Goal: Transaction & Acquisition: Purchase product/service

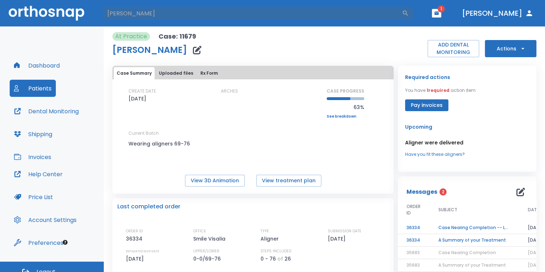
type input "[PERSON_NAME]"
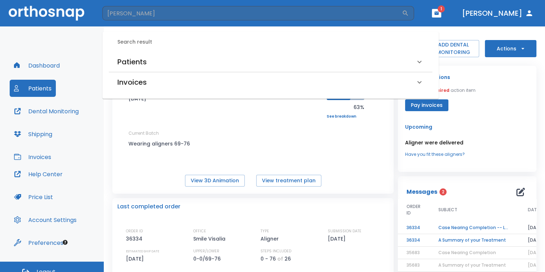
click at [254, 56] on div "Patients" at bounding box center [266, 61] width 298 height 11
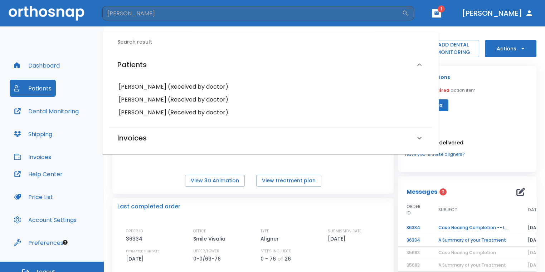
click at [220, 84] on h6 "Benjamin Meza (Received by doctor)" at bounding box center [270, 87] width 303 height 10
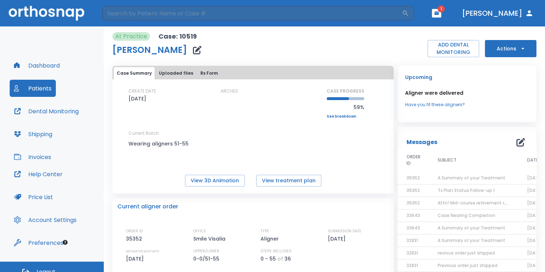
click at [509, 49] on button "Actions" at bounding box center [510, 48] width 51 height 17
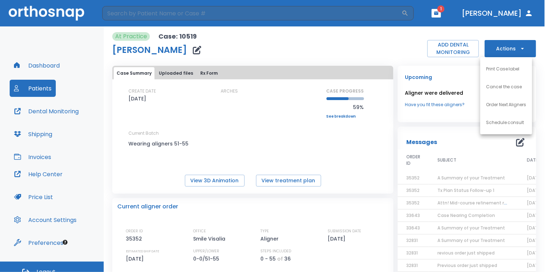
click at [506, 105] on p "Order Next Aligners" at bounding box center [506, 105] width 40 height 6
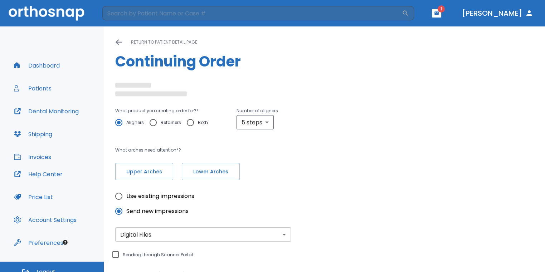
click at [177, 171] on div "Upper Arches Lower Arches" at bounding box center [237, 171] width 244 height 17
click at [216, 170] on div "What product you creating order for? * Aligners Retainers Both Number of aligne…" at bounding box center [237, 144] width 244 height 74
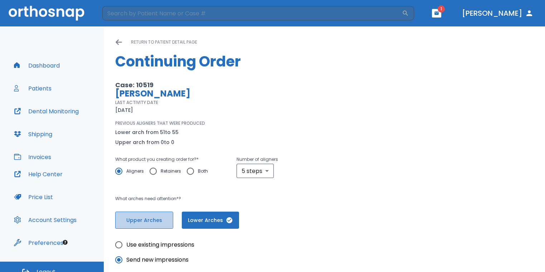
click at [163, 212] on button "Upper Arches" at bounding box center [144, 220] width 58 height 17
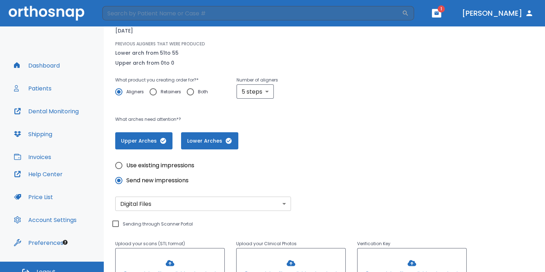
scroll to position [24, 0]
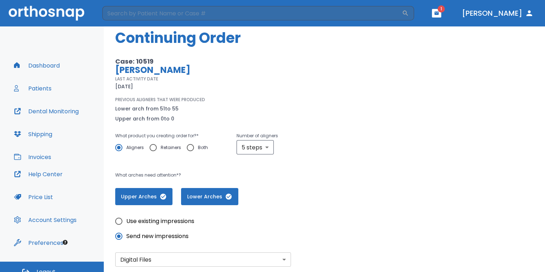
click at [130, 224] on span "Use existing impressions" at bounding box center [160, 221] width 68 height 9
click at [126, 224] on input "Use existing impressions" at bounding box center [118, 221] width 15 height 15
radio input "true"
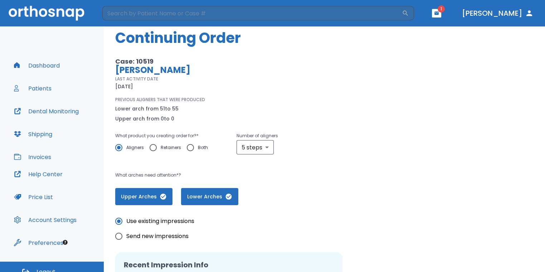
scroll to position [0, 0]
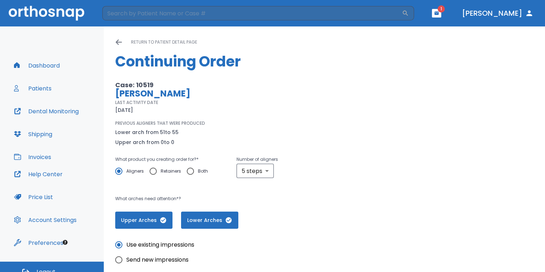
click at [157, 218] on span "Upper Arches" at bounding box center [143, 221] width 43 height 8
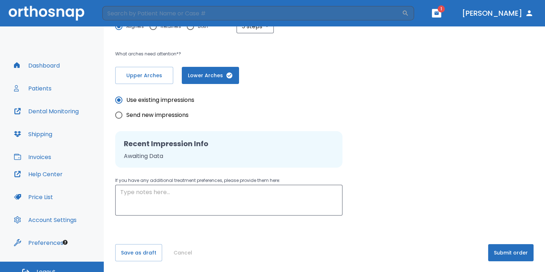
scroll to position [145, 0]
click at [495, 250] on button "Submit order" at bounding box center [510, 252] width 45 height 17
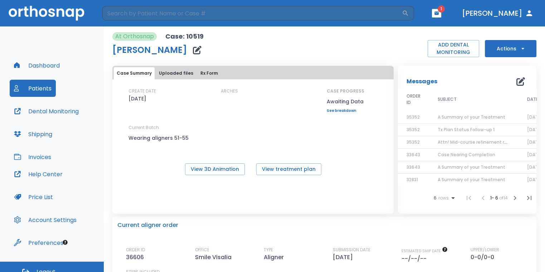
click at [457, 18] on header "​ 1 Dr. Sedillo" at bounding box center [272, 13] width 545 height 26
click at [439, 15] on icon "button" at bounding box center [436, 13] width 5 height 5
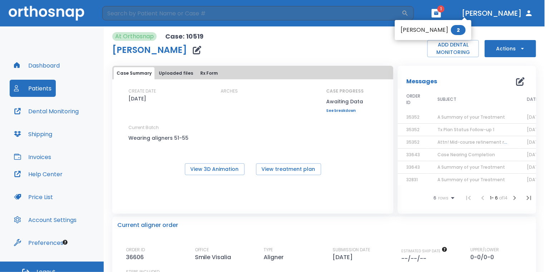
click at [364, 46] on div at bounding box center [274, 136] width 549 height 272
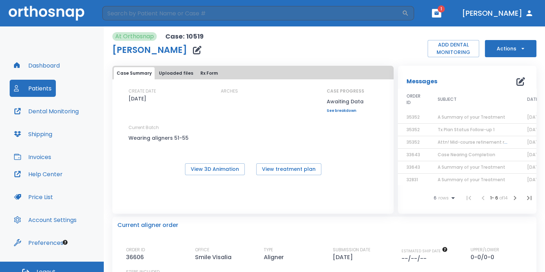
click at [438, 13] on icon "button" at bounding box center [436, 12] width 4 height 3
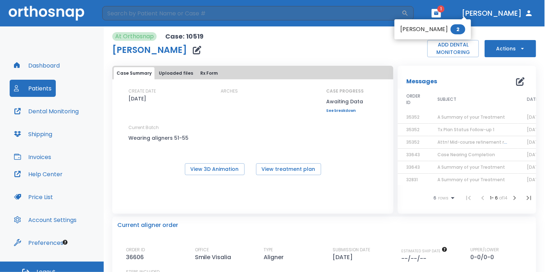
click at [484, 24] on div at bounding box center [274, 136] width 549 height 272
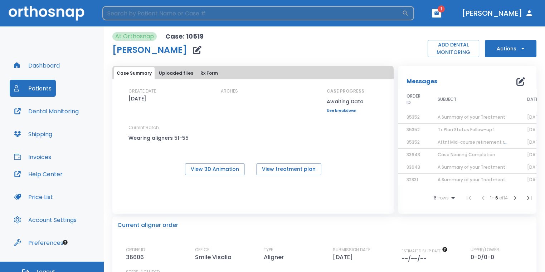
click at [197, 13] on input "search" at bounding box center [251, 13] width 299 height 14
type input "james"
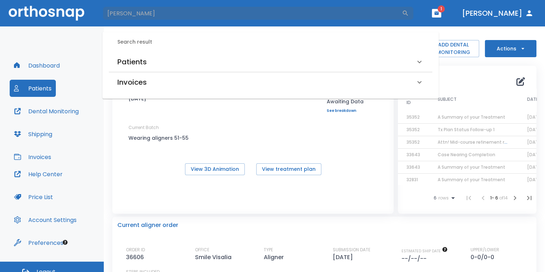
click at [180, 63] on div "Patients" at bounding box center [266, 61] width 298 height 11
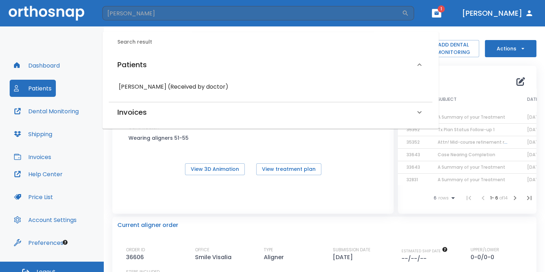
click at [173, 82] on h6 "James Faucett (Received by doctor)" at bounding box center [270, 87] width 303 height 10
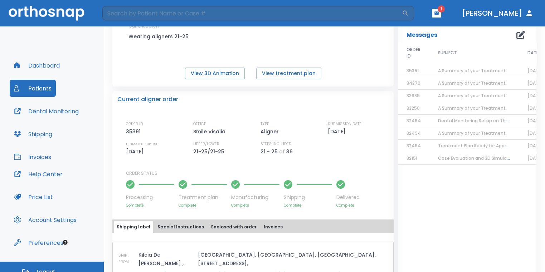
scroll to position [143, 0]
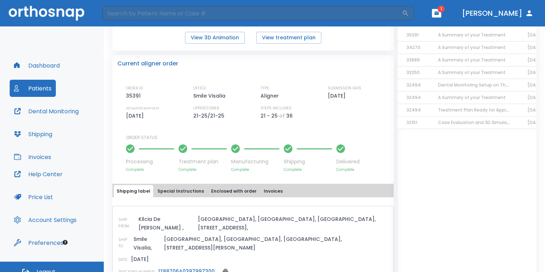
click at [188, 268] on link "1Z88706A0397997300" at bounding box center [186, 271] width 56 height 7
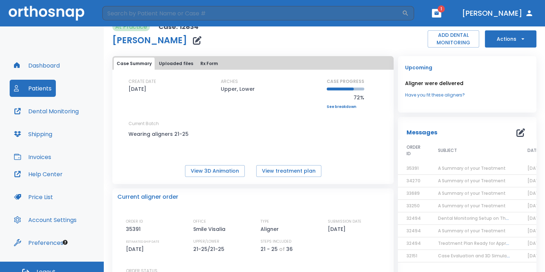
scroll to position [0, 0]
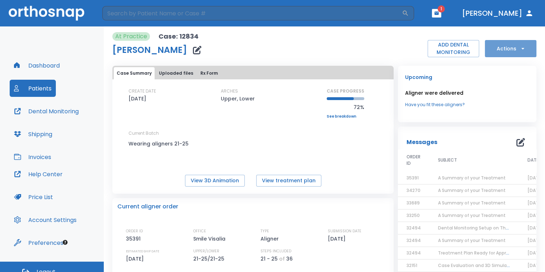
click at [487, 49] on button "Actions" at bounding box center [510, 48] width 51 height 17
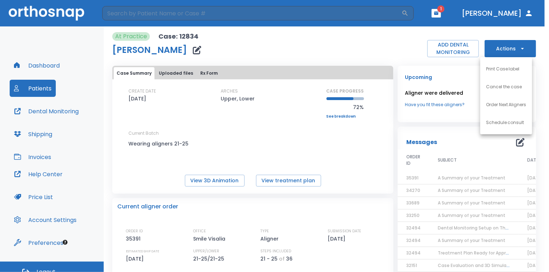
click at [487, 102] on p "Order Next Aligners" at bounding box center [506, 105] width 40 height 6
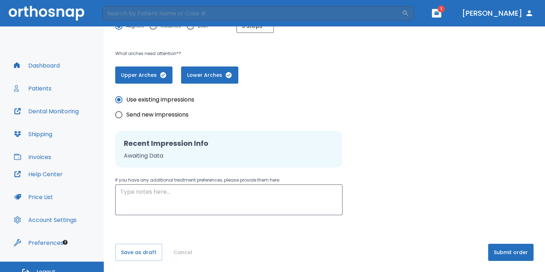
scroll to position [145, 0]
click at [505, 253] on button "Submit order" at bounding box center [510, 252] width 45 height 17
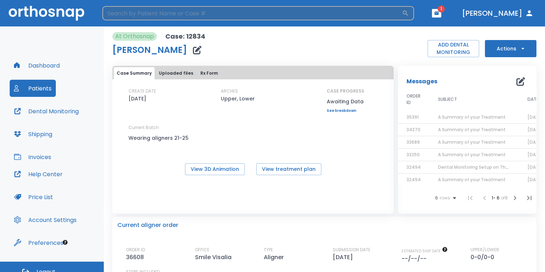
click at [161, 14] on input "search" at bounding box center [251, 13] width 299 height 14
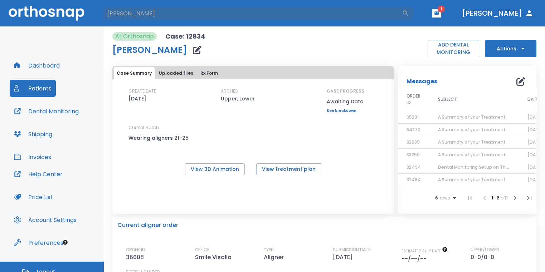
type input "william"
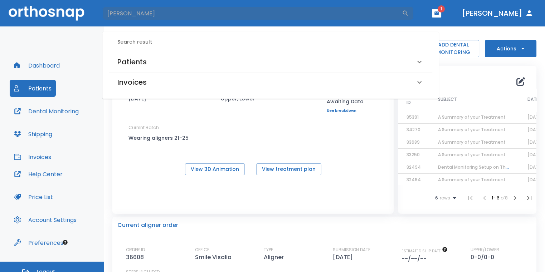
click at [182, 52] on div "Patients" at bounding box center [270, 62] width 323 height 20
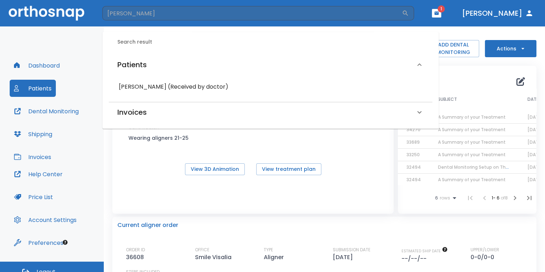
click at [181, 86] on h6 "William Kennedy (Received by doctor)" at bounding box center [270, 87] width 303 height 10
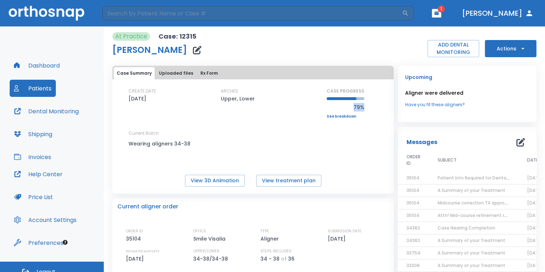
drag, startPoint x: 346, startPoint y: 108, endPoint x: 374, endPoint y: 106, distance: 28.3
click at [374, 106] on div "CREATE DATE 03/13/24 ARCHES Upper, Lower CASE PROGRESS 79% Upper progress (Est.…" at bounding box center [252, 124] width 281 height 73
drag, startPoint x: 374, startPoint y: 106, endPoint x: 356, endPoint y: 125, distance: 26.1
click at [364, 128] on div "CREATE DATE 03/13/24 ARCHES Upper, Lower CASE PROGRESS 79% Upper progress (Est.…" at bounding box center [252, 124] width 281 height 73
click at [344, 118] on link "See breakdown" at bounding box center [345, 116] width 38 height 4
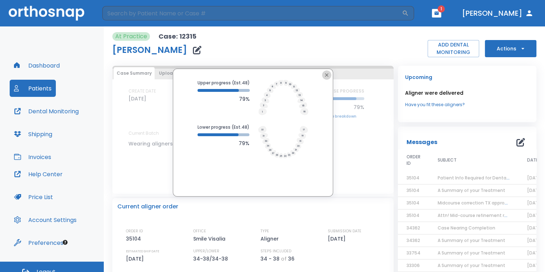
click at [327, 75] on icon "button" at bounding box center [327, 75] width 6 height 6
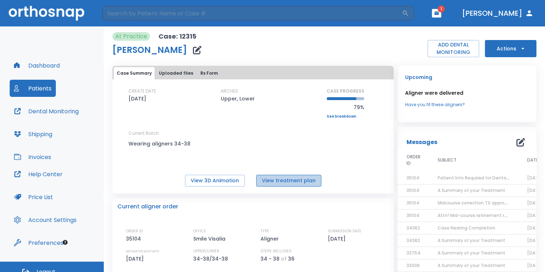
click at [306, 183] on button "View treatment plan" at bounding box center [288, 181] width 65 height 12
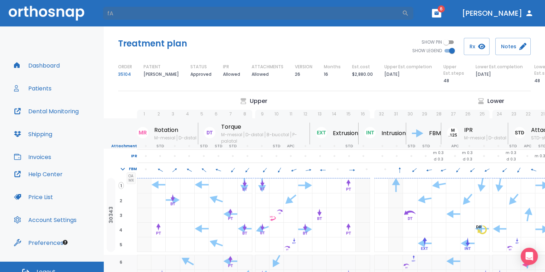
type input "f"
type input "D"
drag, startPoint x: 160, startPoint y: 13, endPoint x: -1, endPoint y: 12, distance: 161.3
click at [0, 12] on html "FRANCO ​ 6 [PERSON_NAME] Dashboard Patients Dental Monitoring Shipping Invoices…" at bounding box center [272, 136] width 545 height 272
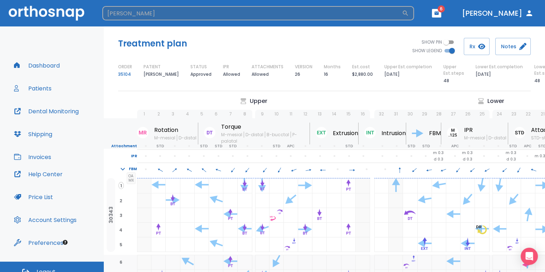
type input "[PERSON_NAME]"
click at [409, 14] on icon "button" at bounding box center [405, 13] width 7 height 7
click at [408, 12] on icon "button" at bounding box center [405, 13] width 5 height 5
click at [283, 13] on input "[PERSON_NAME]" at bounding box center [251, 13] width 299 height 14
click at [409, 14] on icon "button" at bounding box center [405, 13] width 7 height 7
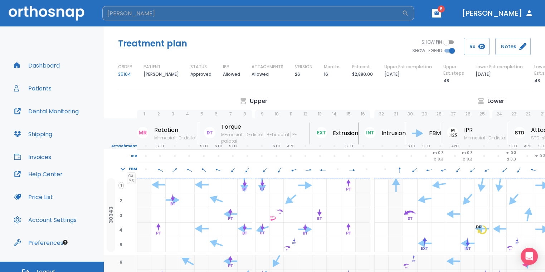
click at [409, 14] on icon "button" at bounding box center [405, 13] width 7 height 7
click at [220, 10] on input "[PERSON_NAME]" at bounding box center [251, 13] width 299 height 14
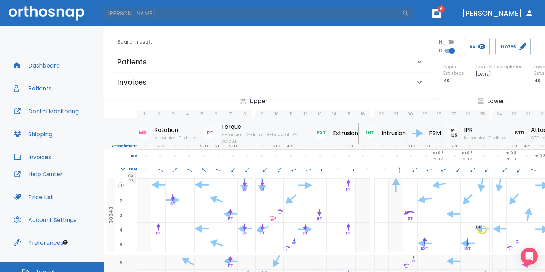
drag, startPoint x: 158, startPoint y: 62, endPoint x: 151, endPoint y: 64, distance: 7.1
click at [152, 64] on div "Patients" at bounding box center [266, 61] width 298 height 11
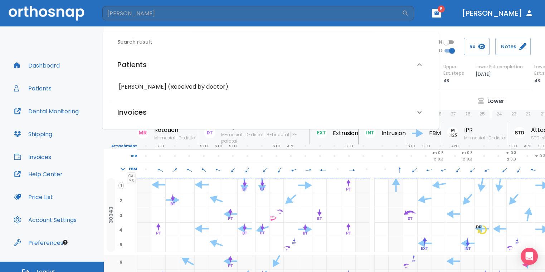
click at [146, 88] on h6 "[PERSON_NAME] (Received by doctor)" at bounding box center [270, 87] width 303 height 10
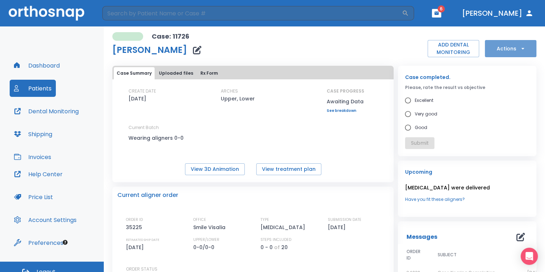
click at [506, 45] on button "Actions" at bounding box center [510, 48] width 51 height 17
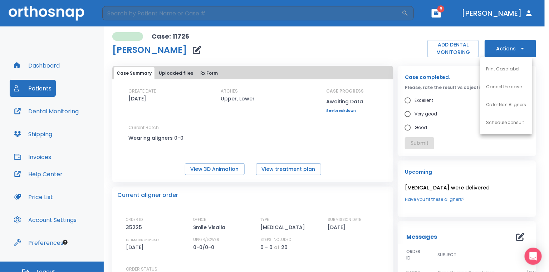
click at [503, 107] on p "Order Next Aligners" at bounding box center [506, 105] width 40 height 6
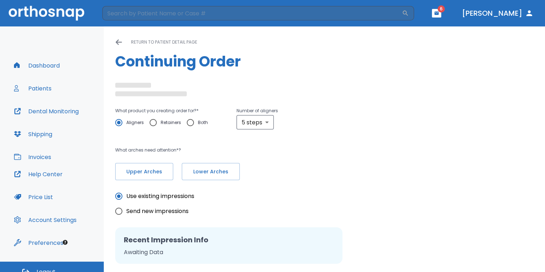
radio input "false"
radio input "true"
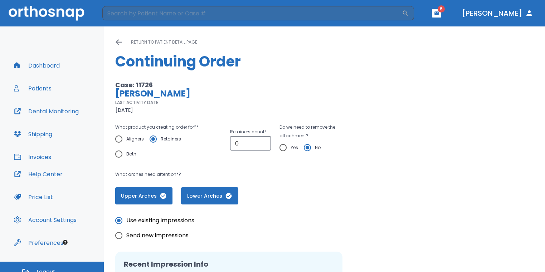
click at [205, 174] on p "What arches need attention*?" at bounding box center [237, 174] width 244 height 9
click at [161, 201] on button "Upper Arches" at bounding box center [143, 195] width 57 height 17
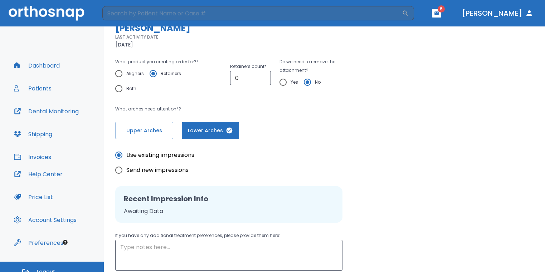
scroll to position [72, 0]
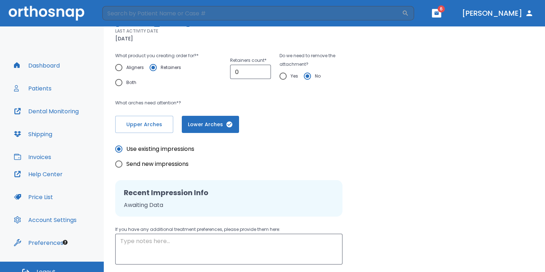
click at [131, 67] on span "Aligners" at bounding box center [135, 67] width 18 height 9
click at [126, 67] on input "Aligners" at bounding box center [118, 67] width 15 height 15
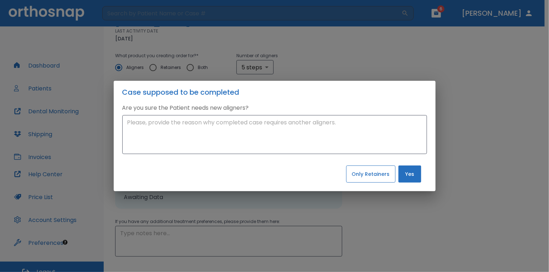
click at [377, 177] on button "Only Retainers" at bounding box center [370, 174] width 49 height 17
radio input "false"
radio input "true"
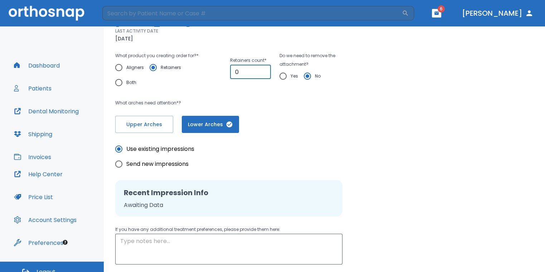
click at [256, 73] on input "0" at bounding box center [250, 72] width 41 height 14
type input "01"
click at [279, 75] on input "Yes" at bounding box center [282, 76] width 15 height 15
radio input "true"
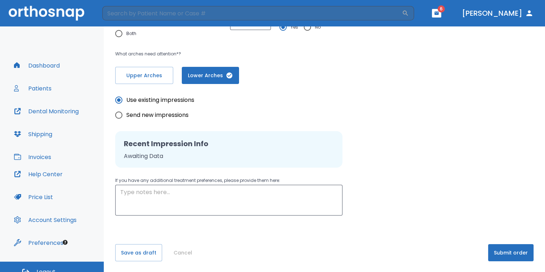
scroll to position [121, 0]
click at [506, 247] on button "Submit order" at bounding box center [510, 252] width 45 height 17
